Goal: Find specific page/section: Find specific page/section

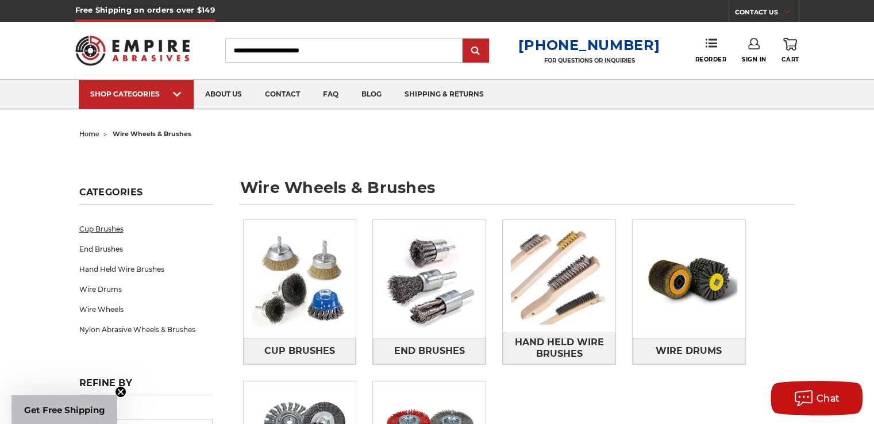
click at [98, 229] on link "Cup Brushes" at bounding box center [145, 229] width 133 height 20
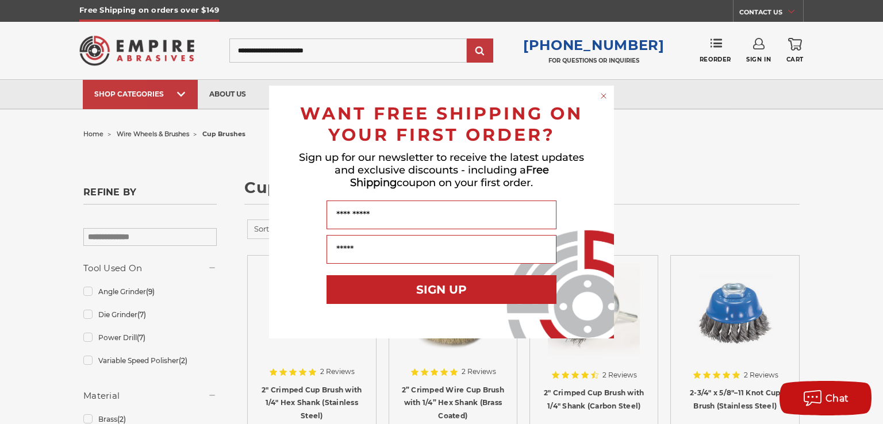
click at [600, 93] on circle "Close dialog" at bounding box center [603, 96] width 11 height 11
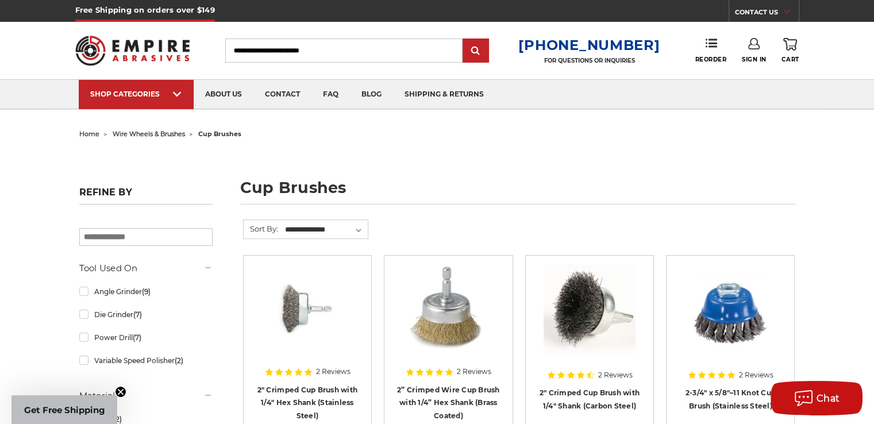
click at [147, 133] on span "wire wheels & brushes" at bounding box center [149, 134] width 72 height 8
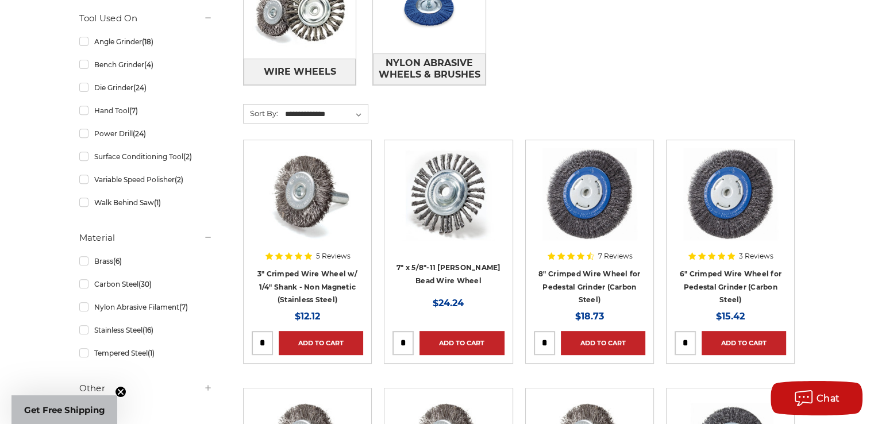
scroll to position [464, 0]
